Goal: Information Seeking & Learning: Learn about a topic

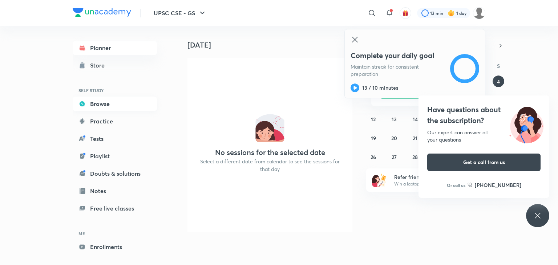
click at [101, 104] on link "Browse" at bounding box center [115, 104] width 84 height 15
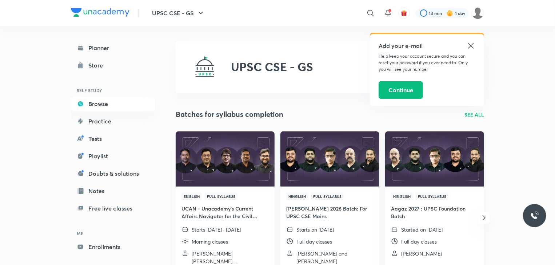
click at [470, 48] on icon at bounding box center [470, 45] width 9 height 9
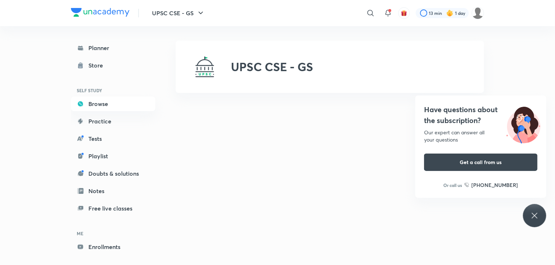
click at [531, 215] on icon at bounding box center [534, 215] width 9 height 9
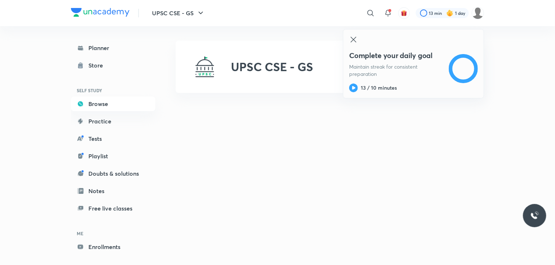
click at [354, 41] on icon at bounding box center [352, 39] width 5 height 5
